Goal: Check status: Check status

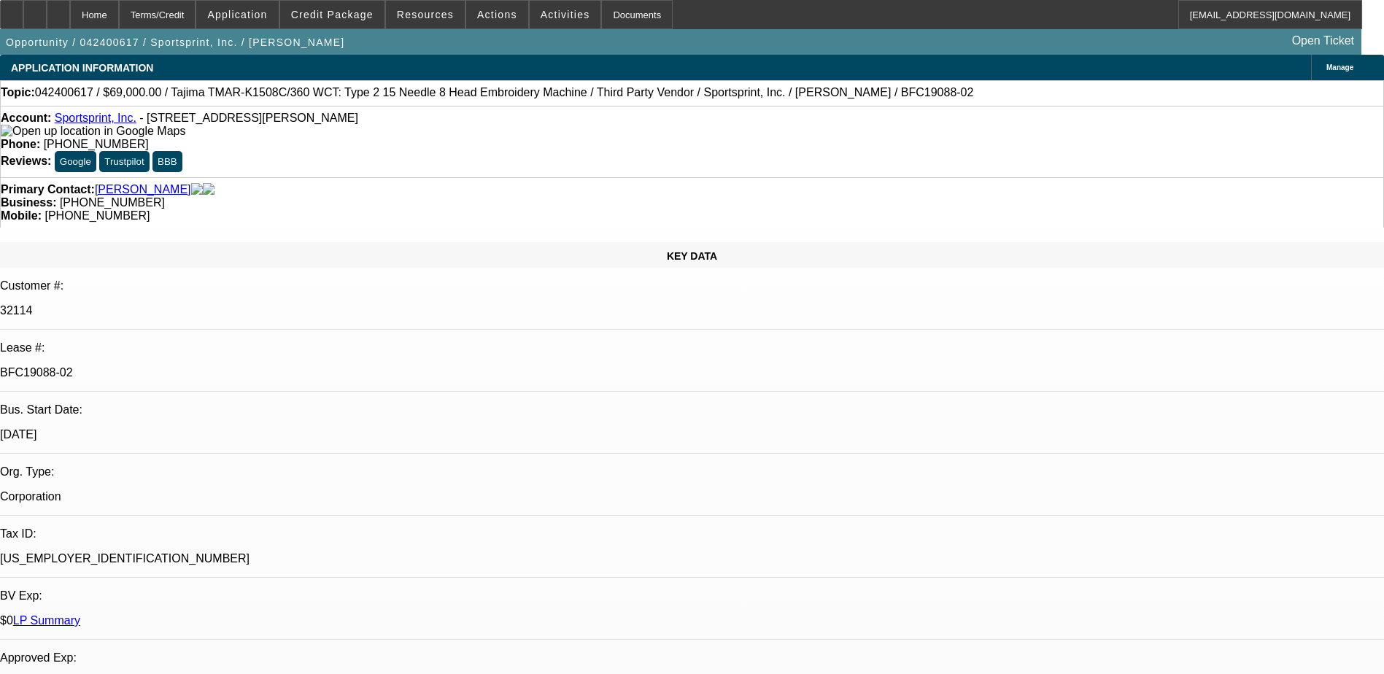
select select "0"
select select "2"
select select "0"
select select "2"
select select "0"
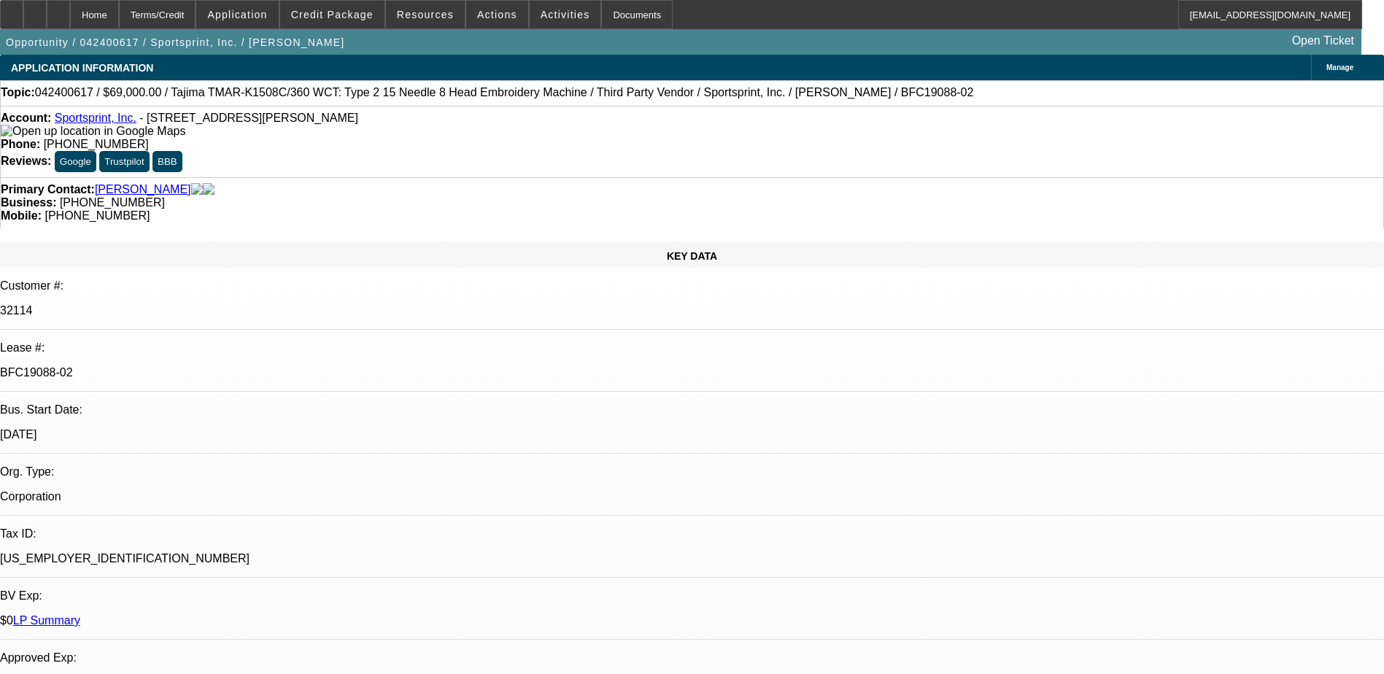
select select "2"
select select "0"
select select "2"
select select "0"
select select "2"
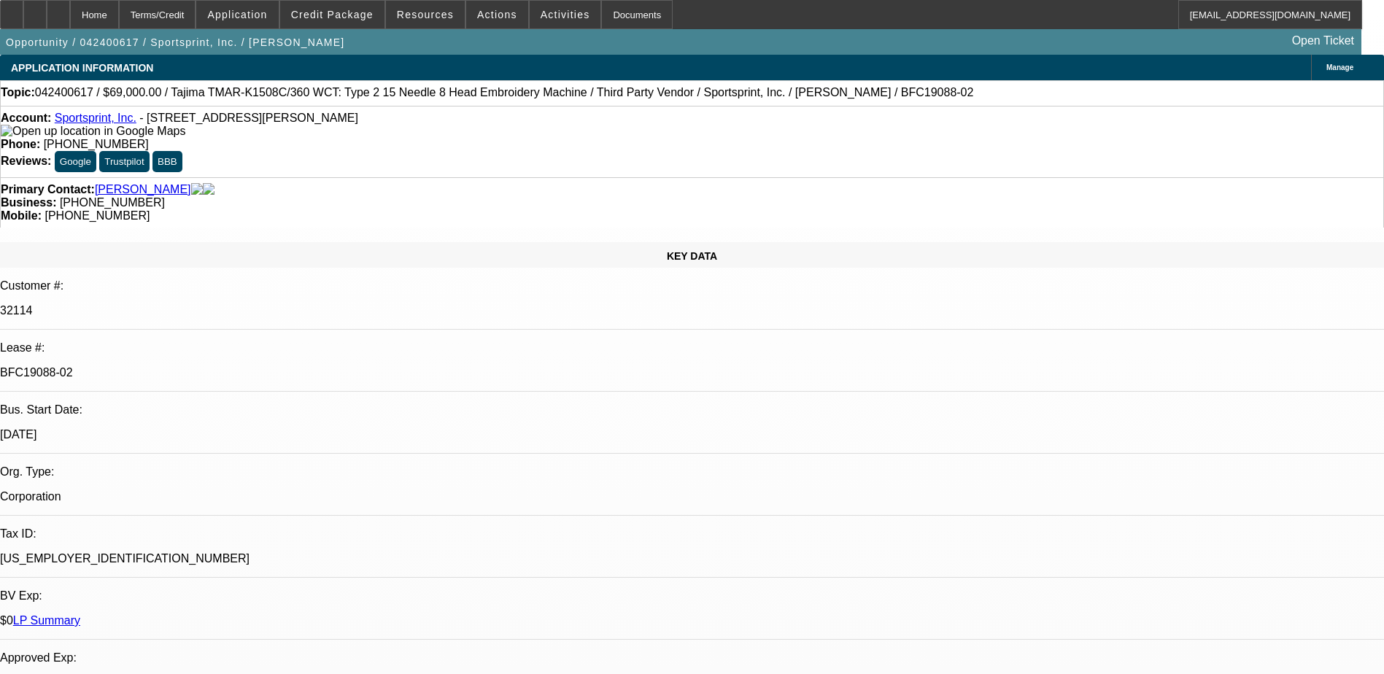
select select "2"
select select "0"
select select "2"
select select "0"
select select "2"
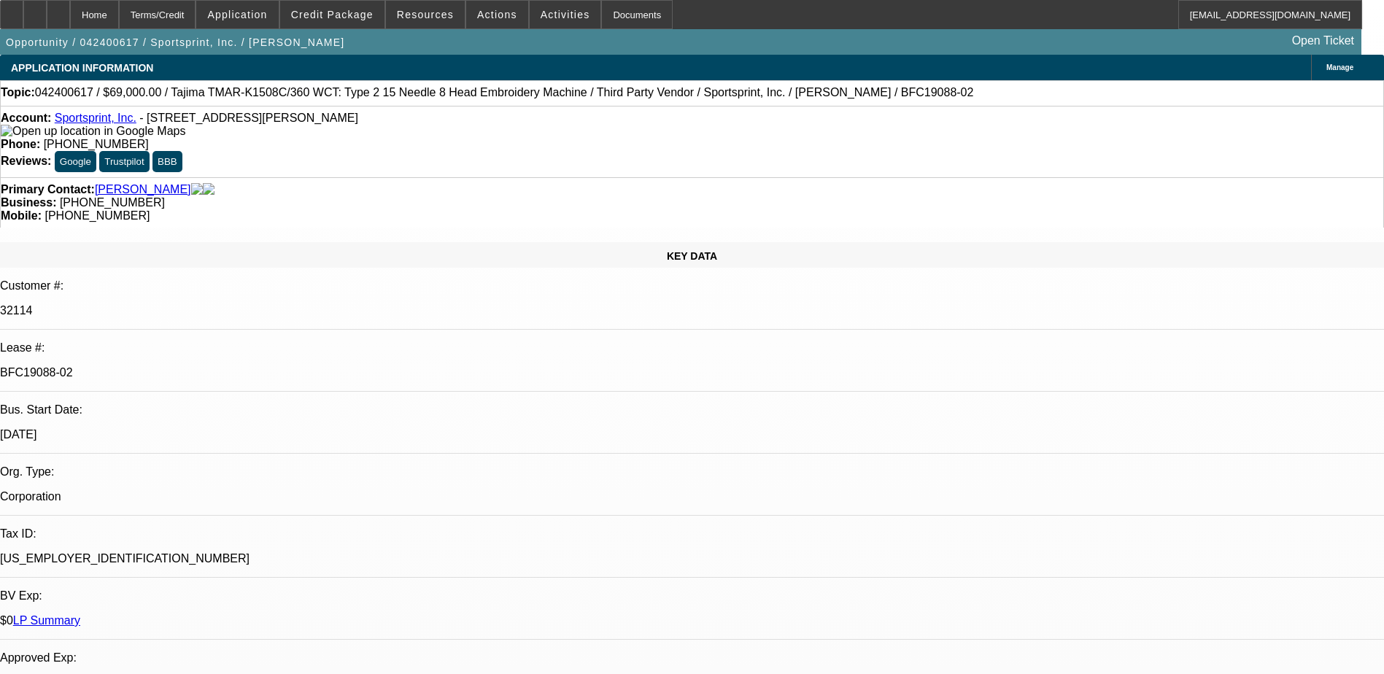
select select "2"
select select "0"
select select "2"
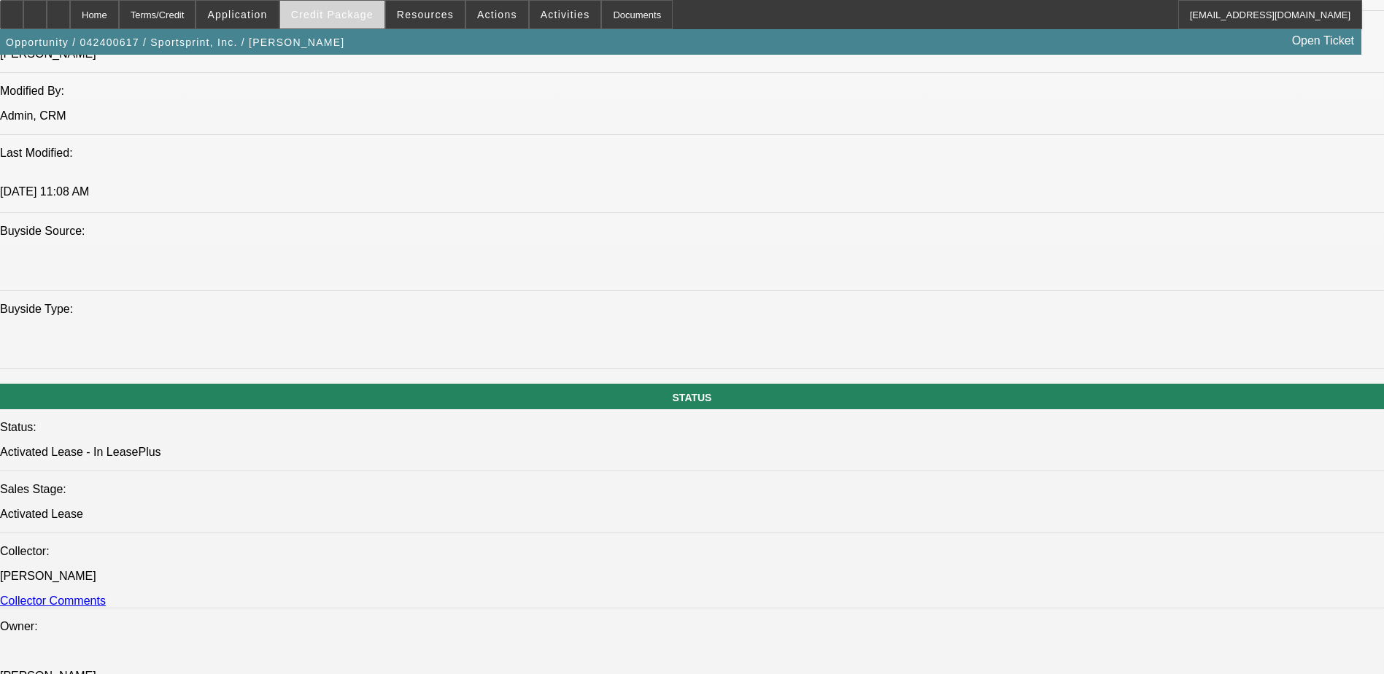
scroll to position [1167, 0]
